Goal: Information Seeking & Learning: Learn about a topic

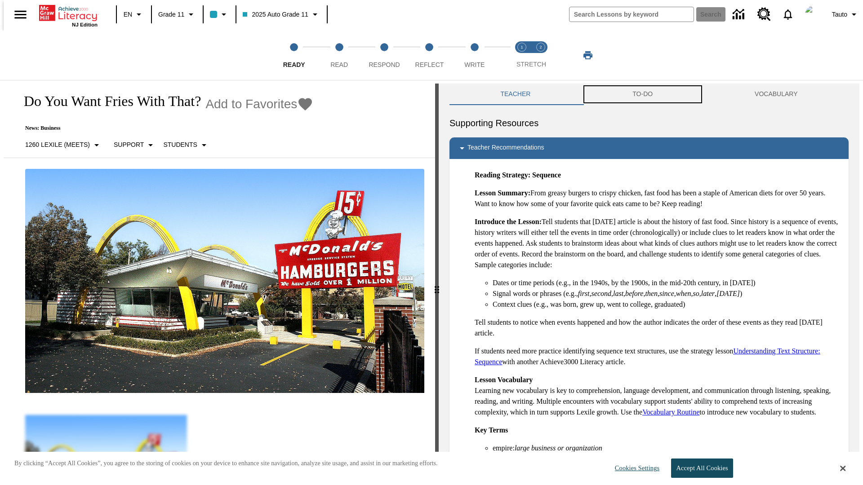
click at [643, 94] on button "TO-DO" at bounding box center [642, 95] width 122 height 22
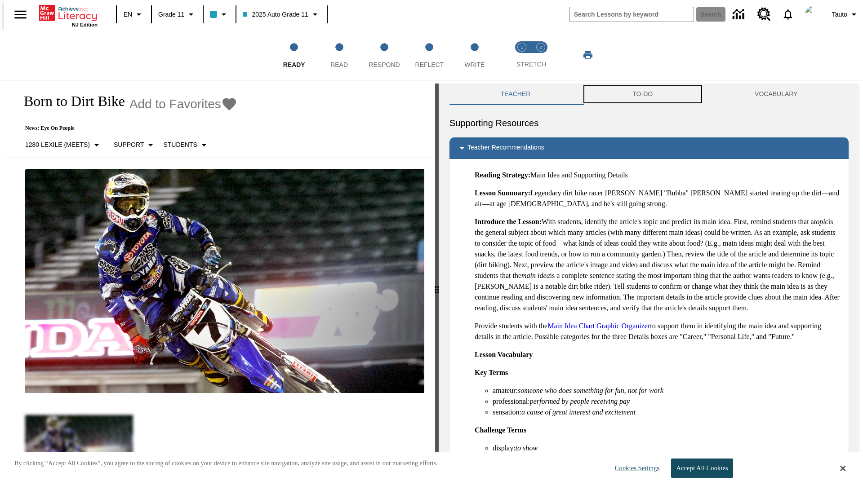
click at [643, 94] on button "TO-DO" at bounding box center [642, 95] width 122 height 22
